Goal: Check status: Check status

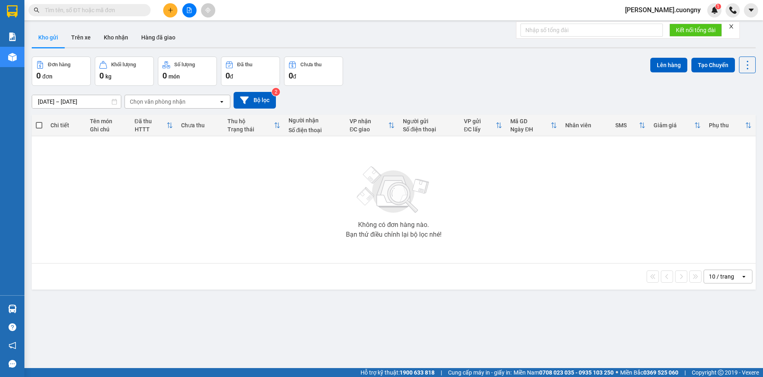
click at [111, 12] on input "text" at bounding box center [93, 10] width 96 height 9
click at [104, 12] on input "text" at bounding box center [93, 10] width 96 height 9
click at [134, 7] on input "text" at bounding box center [93, 10] width 96 height 9
paste input "0965845376"
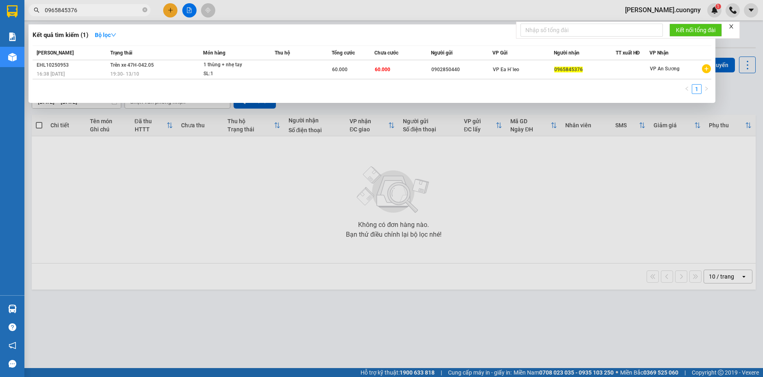
click at [81, 13] on input "0965845376" at bounding box center [93, 10] width 96 height 9
click at [77, 9] on input "0965845376" at bounding box center [93, 10] width 96 height 9
type input "0965845376"
